Goal: Task Accomplishment & Management: Use online tool/utility

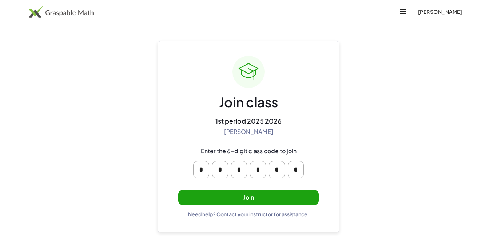
click at [263, 200] on button "Join" at bounding box center [248, 197] width 141 height 15
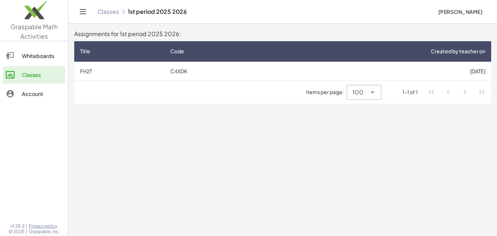
click at [178, 67] on td "C4XDK" at bounding box center [215, 71] width 101 height 19
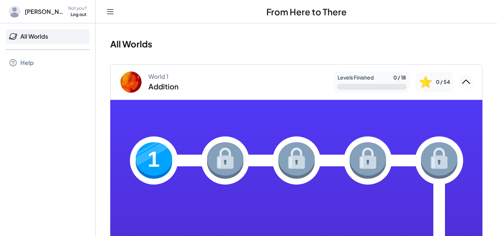
click at [142, 158] on img at bounding box center [154, 160] width 36 height 36
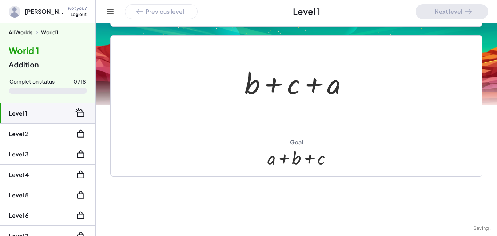
scroll to position [153, 0]
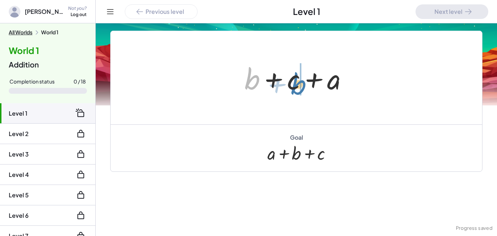
drag, startPoint x: 256, startPoint y: 79, endPoint x: 302, endPoint y: 83, distance: 46.5
click at [302, 83] on div at bounding box center [299, 78] width 116 height 38
click at [340, 78] on div at bounding box center [299, 78] width 116 height 38
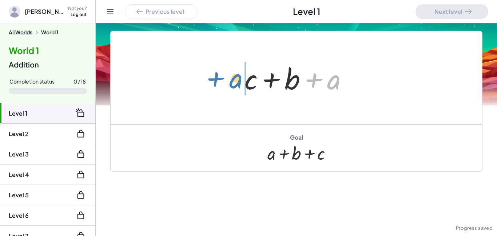
drag, startPoint x: 340, startPoint y: 78, endPoint x: 247, endPoint y: 78, distance: 93.6
click at [247, 78] on div at bounding box center [299, 78] width 116 height 38
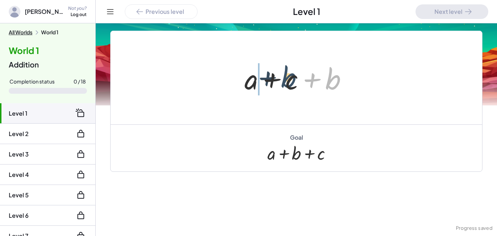
drag, startPoint x: 331, startPoint y: 85, endPoint x: 284, endPoint y: 83, distance: 46.3
click at [284, 83] on div at bounding box center [299, 78] width 116 height 38
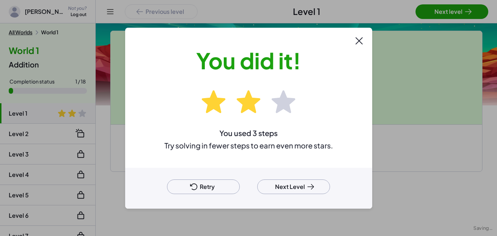
click at [444, 9] on div at bounding box center [248, 118] width 497 height 236
click at [302, 185] on button "Next Level" at bounding box center [293, 186] width 73 height 15
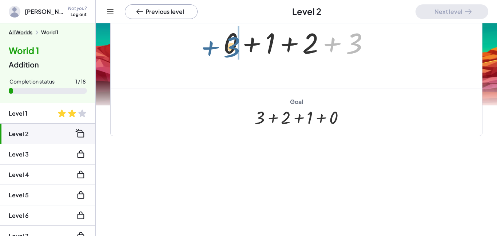
drag, startPoint x: 352, startPoint y: 40, endPoint x: 228, endPoint y: 43, distance: 123.5
click at [228, 43] on div at bounding box center [299, 42] width 159 height 38
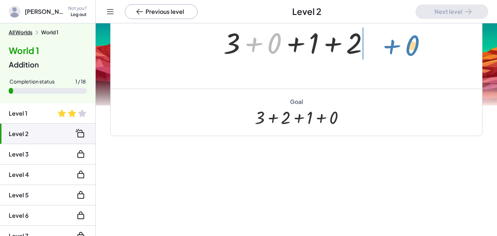
drag, startPoint x: 275, startPoint y: 41, endPoint x: 413, endPoint y: 43, distance: 137.3
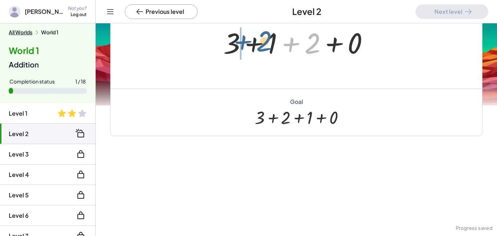
drag, startPoint x: 317, startPoint y: 41, endPoint x: 268, endPoint y: 38, distance: 48.9
click at [268, 38] on div at bounding box center [299, 42] width 159 height 38
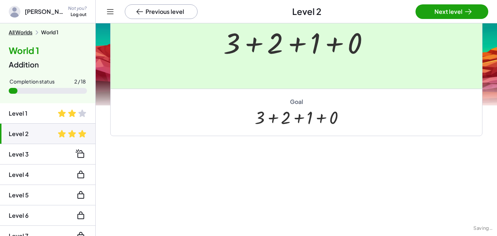
click at [424, 19] on div at bounding box center [248, 118] width 497 height 236
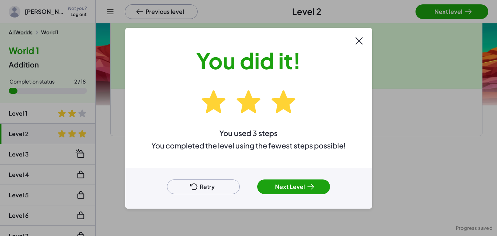
click at [286, 196] on div "Retry Next Level" at bounding box center [248, 187] width 247 height 41
click at [286, 190] on button "Next Level" at bounding box center [293, 186] width 73 height 15
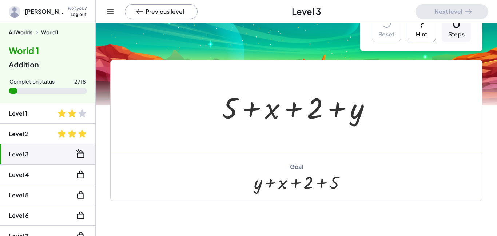
scroll to position [27, 0]
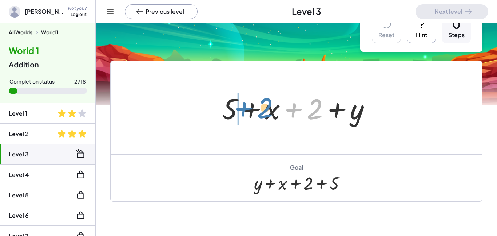
drag, startPoint x: 303, startPoint y: 109, endPoint x: 253, endPoint y: 108, distance: 49.9
click at [253, 108] on div at bounding box center [299, 108] width 162 height 38
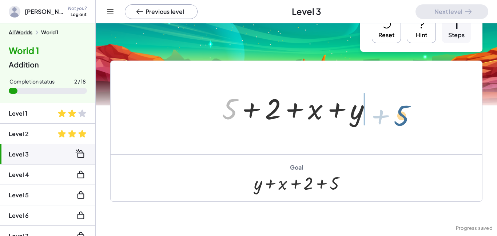
drag, startPoint x: 228, startPoint y: 105, endPoint x: 399, endPoint y: 111, distance: 171.3
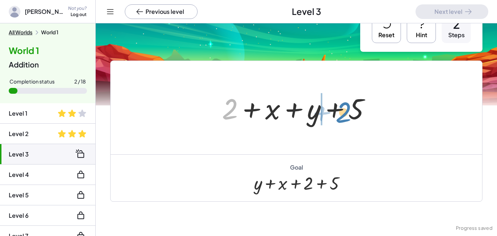
drag, startPoint x: 222, startPoint y: 105, endPoint x: 335, endPoint y: 108, distance: 112.6
click at [335, 108] on div at bounding box center [299, 108] width 162 height 38
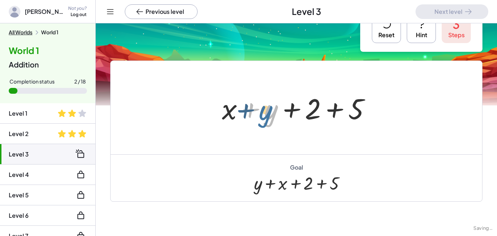
drag, startPoint x: 271, startPoint y: 105, endPoint x: 265, endPoint y: 105, distance: 5.5
click at [265, 105] on div at bounding box center [299, 108] width 162 height 38
drag, startPoint x: 272, startPoint y: 112, endPoint x: 232, endPoint y: 107, distance: 40.4
click at [232, 107] on div at bounding box center [299, 108] width 162 height 38
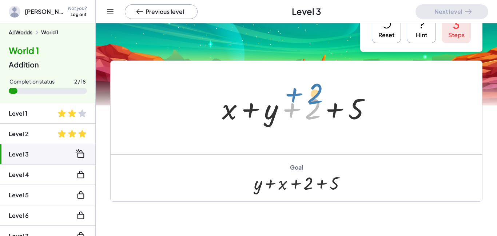
drag, startPoint x: 280, startPoint y: 118, endPoint x: 284, endPoint y: 103, distance: 16.4
click at [284, 103] on div at bounding box center [299, 108] width 162 height 38
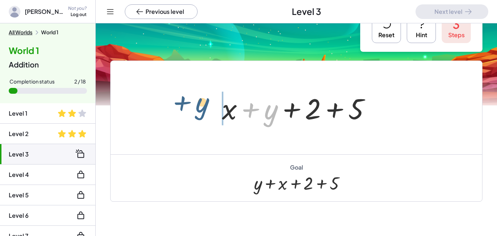
drag, startPoint x: 267, startPoint y: 115, endPoint x: 198, endPoint y: 108, distance: 69.2
click at [198, 108] on div "+ 5 + x + 2 + y + 5 + 2 + x + y + 2 + x + y + 5 + y + 5 + x + 2 + y" at bounding box center [297, 107] width 372 height 93
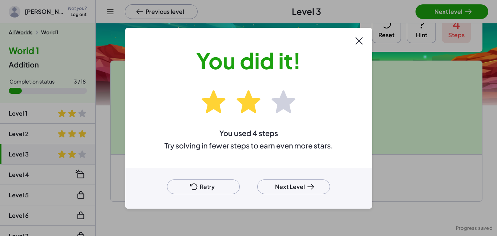
click at [291, 187] on button "Next Level" at bounding box center [293, 186] width 73 height 15
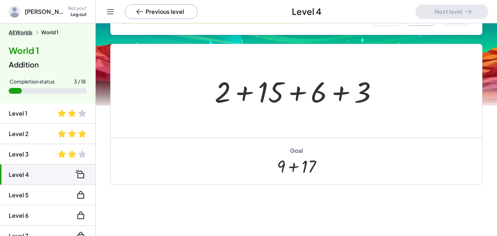
scroll to position [152, 0]
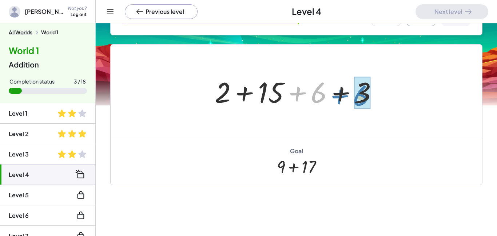
drag, startPoint x: 319, startPoint y: 99, endPoint x: 362, endPoint y: 101, distance: 43.0
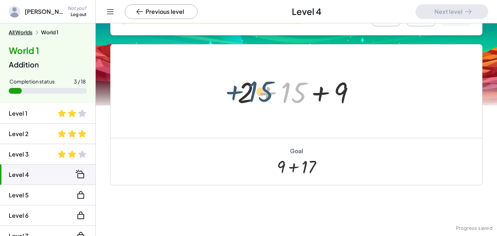
drag, startPoint x: 284, startPoint y: 98, endPoint x: 251, endPoint y: 97, distance: 33.2
click at [251, 97] on div at bounding box center [299, 91] width 130 height 38
drag, startPoint x: 302, startPoint y: 91, endPoint x: 253, endPoint y: 90, distance: 48.8
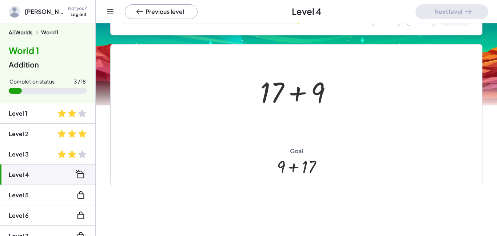
scroll to position [201, 0]
